Goal: Navigation & Orientation: Find specific page/section

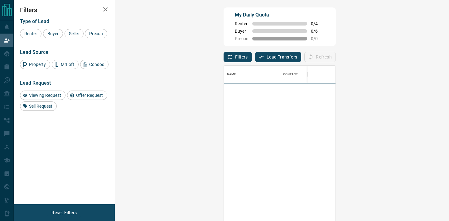
scroll to position [167, 320]
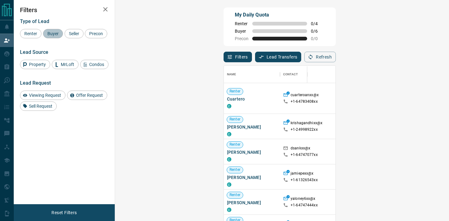
click at [53, 34] on span "Buyer" at bounding box center [53, 33] width 16 height 5
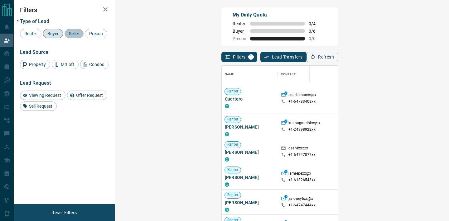
click at [74, 33] on span "Seller" at bounding box center [74, 33] width 15 height 5
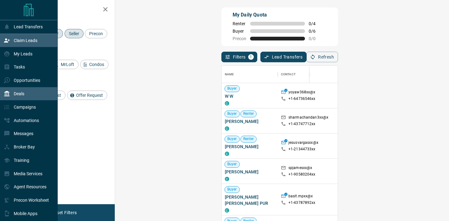
click at [22, 93] on p "Deals" at bounding box center [19, 93] width 11 height 5
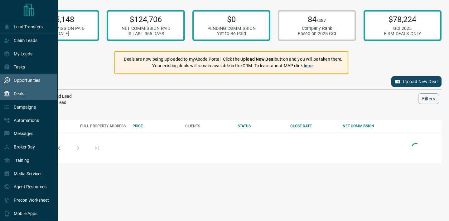
click at [22, 83] on p "Opportunities" at bounding box center [27, 80] width 26 height 5
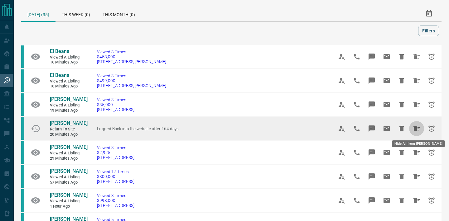
click at [416, 128] on icon "Hide All from Hannah Dodick" at bounding box center [416, 128] width 6 height 5
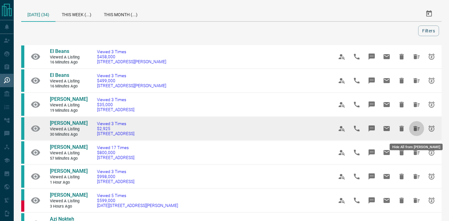
click at [414, 131] on icon "Hide All from Bhairavy Sritharan" at bounding box center [416, 128] width 6 height 5
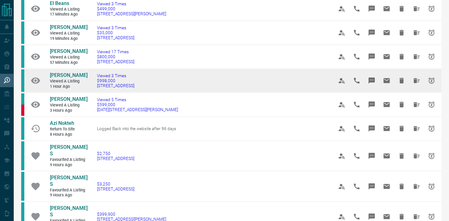
scroll to position [73, 0]
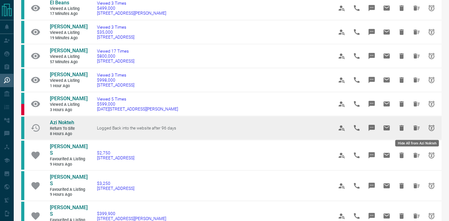
click at [415, 128] on icon "Hide All from Azi Nokteh" at bounding box center [416, 128] width 6 height 5
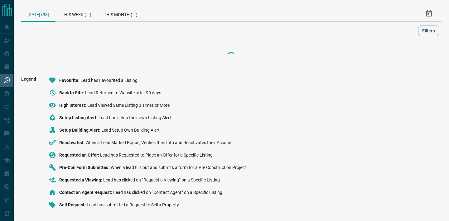
scroll to position [0, 0]
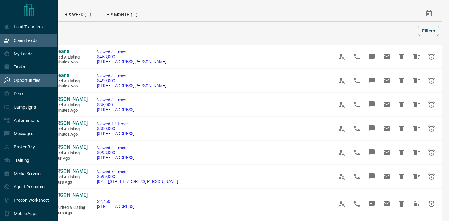
click at [31, 40] on p "Claim Leads" at bounding box center [26, 40] width 24 height 5
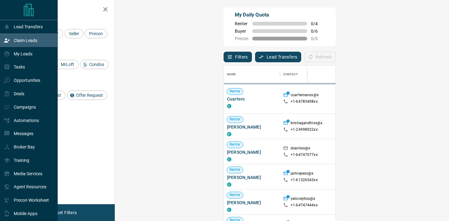
scroll to position [167, 320]
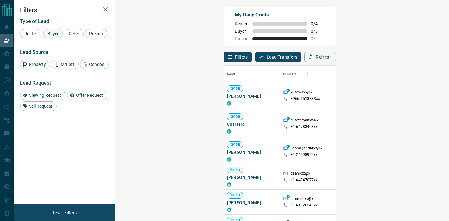
click at [51, 32] on span "Buyer" at bounding box center [53, 33] width 16 height 5
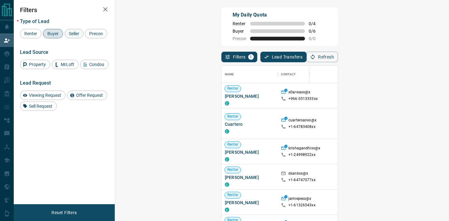
click at [70, 34] on span "Seller" at bounding box center [74, 33] width 15 height 5
